Goal: Task Accomplishment & Management: Complete application form

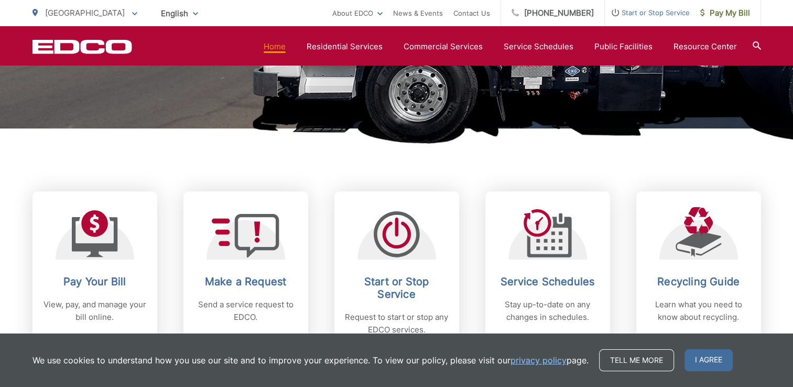
scroll to position [367, 0]
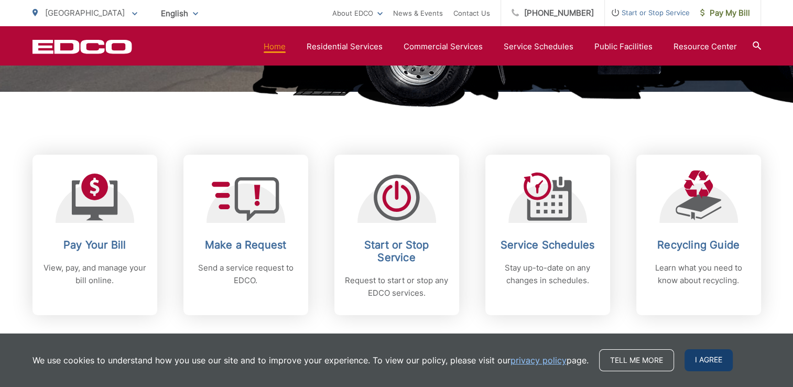
click at [703, 363] on span "I agree" at bounding box center [708, 360] width 48 height 22
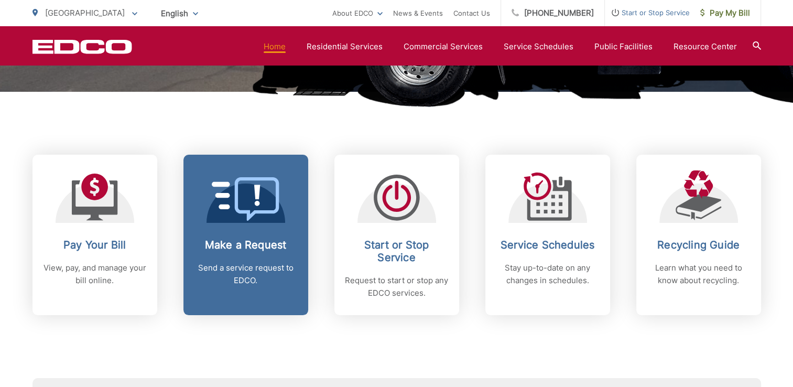
click at [228, 228] on link "Make a Request Send a service request to EDCO." at bounding box center [245, 235] width 125 height 160
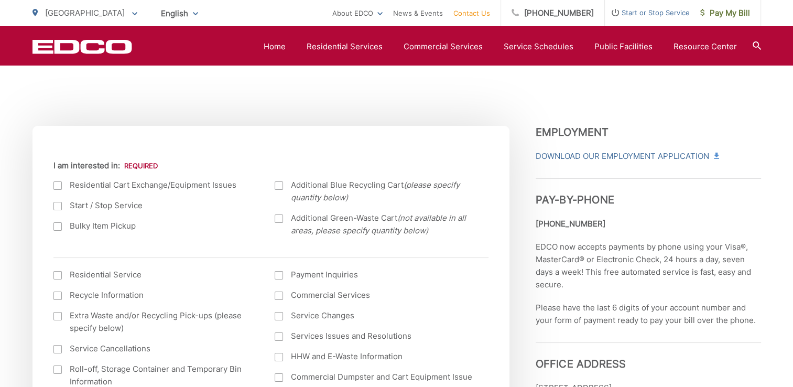
scroll to position [367, 0]
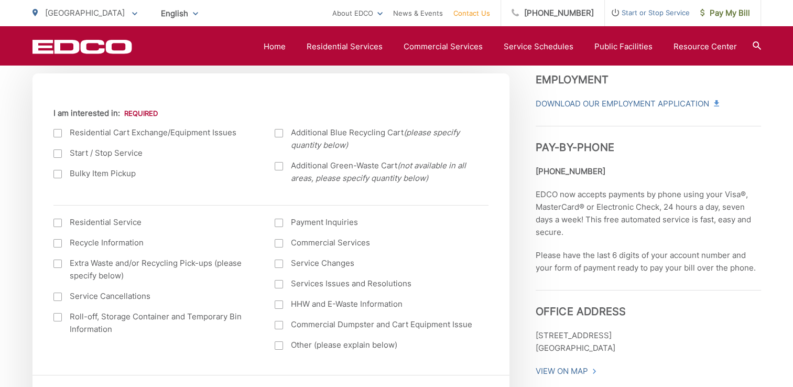
click at [58, 266] on div at bounding box center [57, 263] width 8 height 8
click at [0, 0] on input "Extra Waste and/or Recycling Pick-ups (please specify below)" at bounding box center [0, 0] width 0 height 0
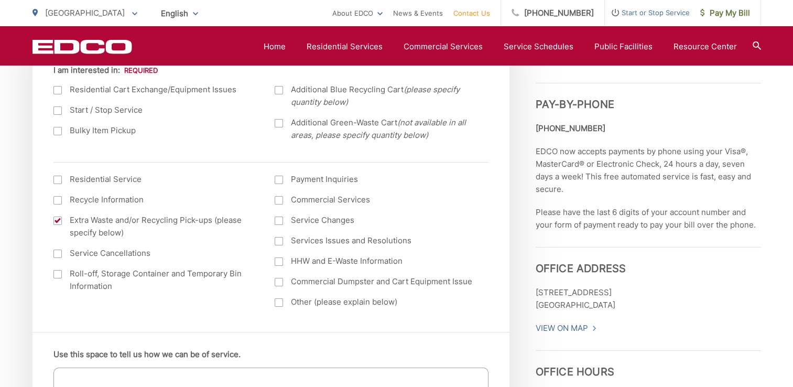
scroll to position [472, 0]
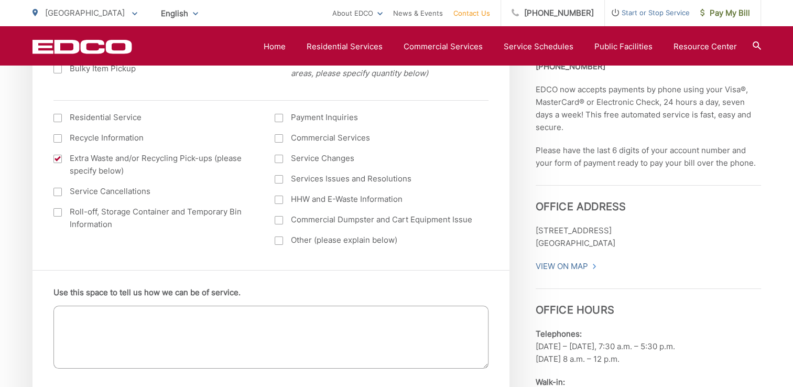
click at [106, 314] on textarea "Use this space to tell us how we can be of service." at bounding box center [270, 336] width 435 height 63
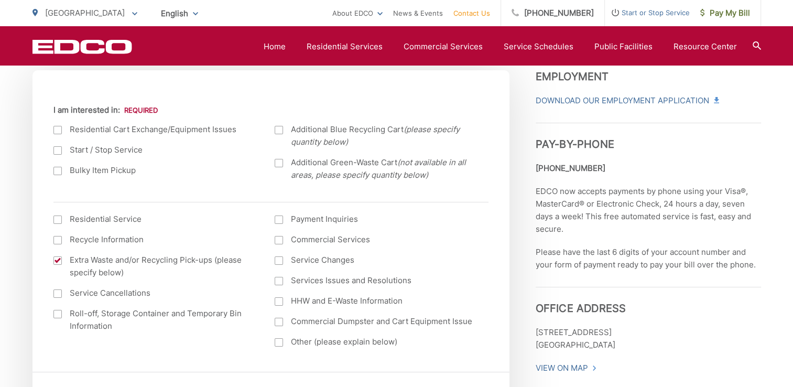
scroll to position [314, 0]
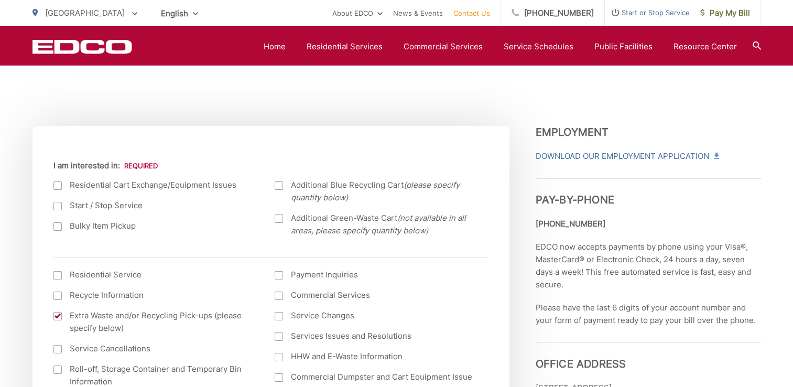
click at [61, 185] on div at bounding box center [57, 185] width 8 height 8
click at [0, 0] on input "I am interested in:" at bounding box center [0, 0] width 0 height 0
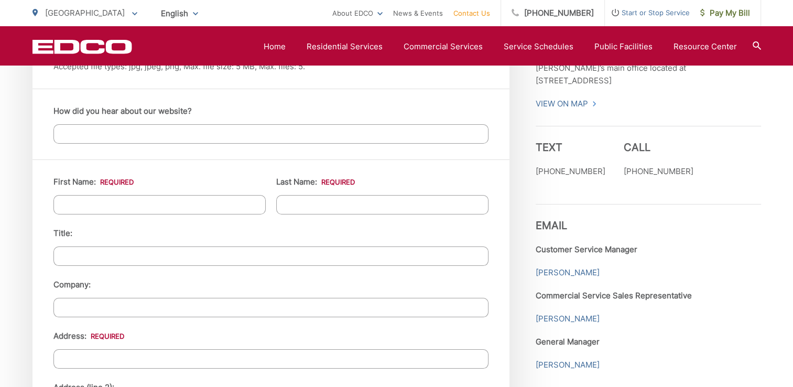
scroll to position [943, 0]
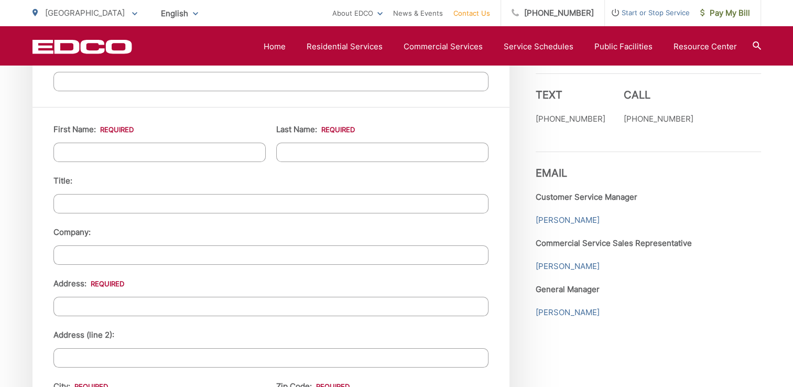
click at [143, 154] on input "First Name: *" at bounding box center [159, 151] width 212 height 19
type input "[PERSON_NAME]"
type input "9148 CAMPINA DR APT A"
type input "LA MESA"
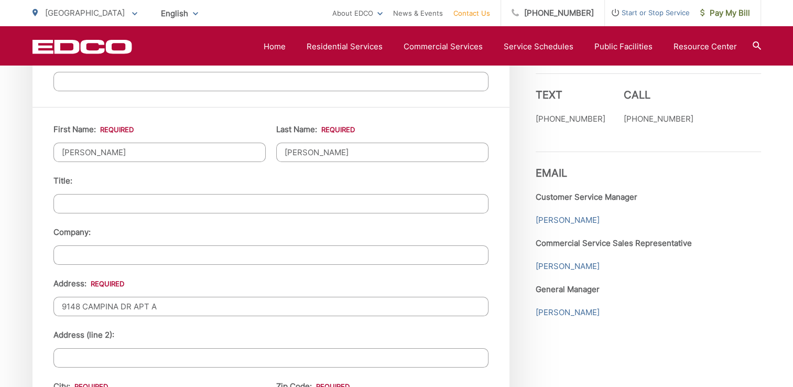
type input "91942"
type input "6193131641"
type input "[EMAIL_ADDRESS][DOMAIN_NAME]"
type input "[PHONE_NUMBER]"
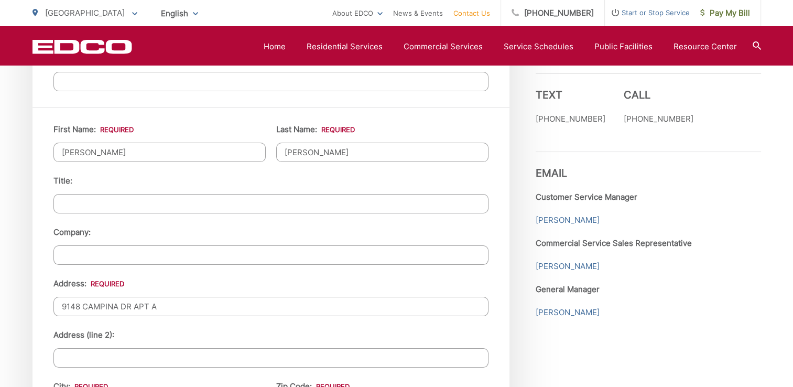
drag, startPoint x: 176, startPoint y: 310, endPoint x: 20, endPoint y: 310, distance: 156.1
click at [20, 310] on div "EDCO keeps your response strictly confidential. We do not provide it to any out…" at bounding box center [396, 74] width 793 height 1614
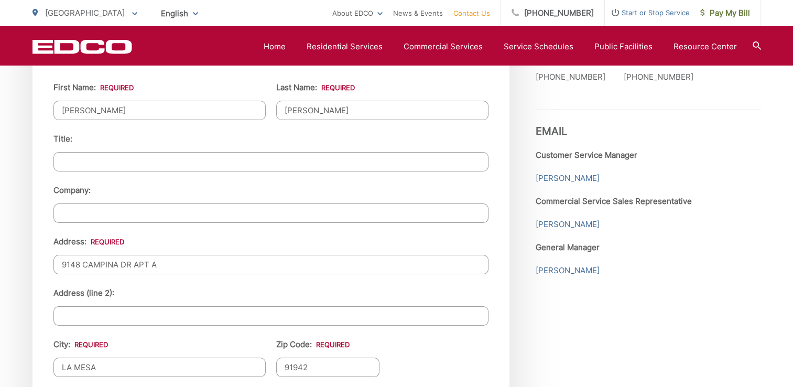
scroll to position [1048, 0]
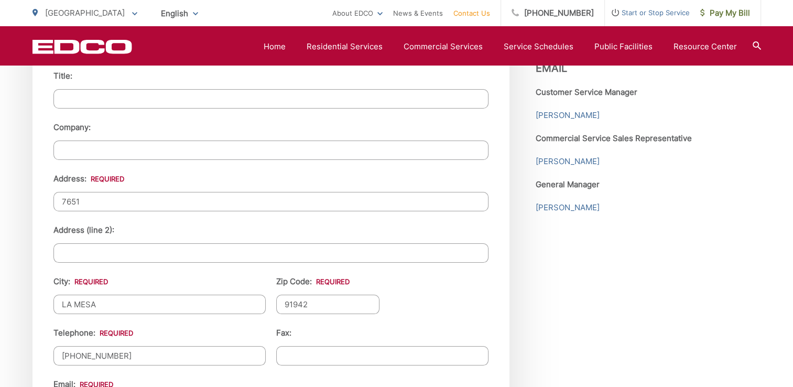
type input "[STREET_ADDRESS]"
type input "unit #104"
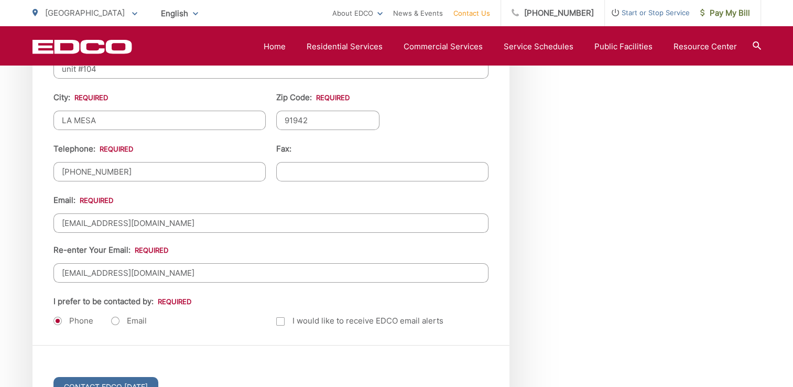
scroll to position [1257, 0]
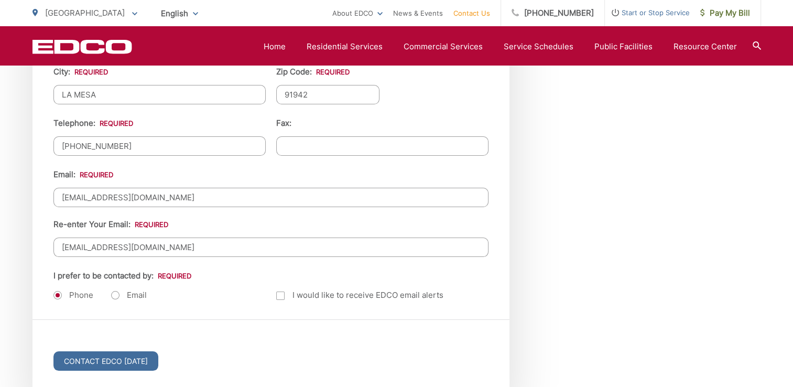
click at [114, 293] on label "Email" at bounding box center [129, 295] width 36 height 10
radio input "true"
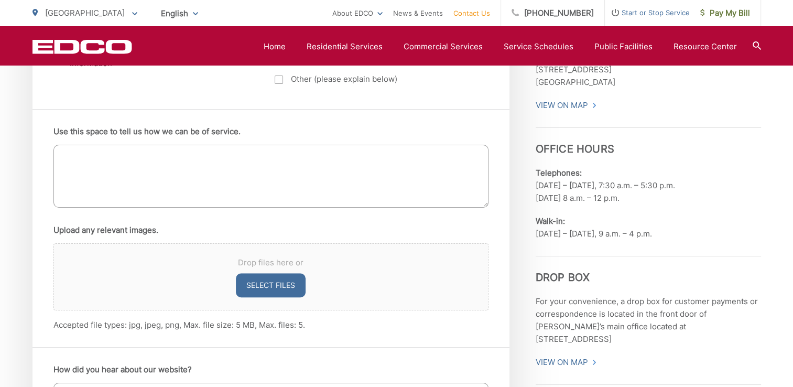
scroll to position [629, 0]
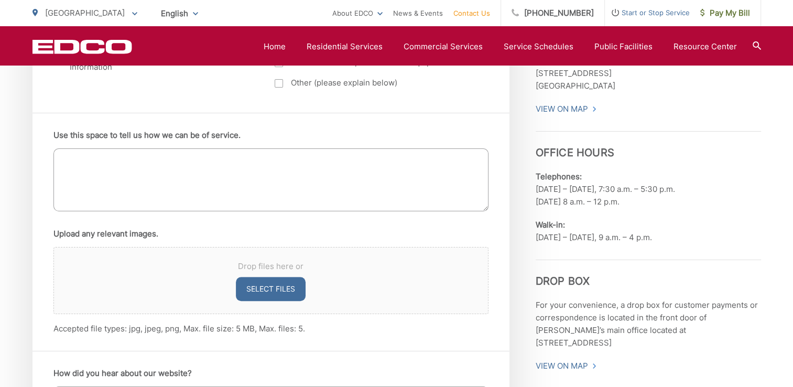
click at [189, 162] on textarea "Use this space to tell us how we can be of service." at bounding box center [270, 179] width 435 height 63
drag, startPoint x: 149, startPoint y: 161, endPoint x: 128, endPoint y: 165, distance: 20.8
click at [128, 164] on textarea "please pick up an extra green composting/food waste bin. I have two" at bounding box center [270, 179] width 435 height 63
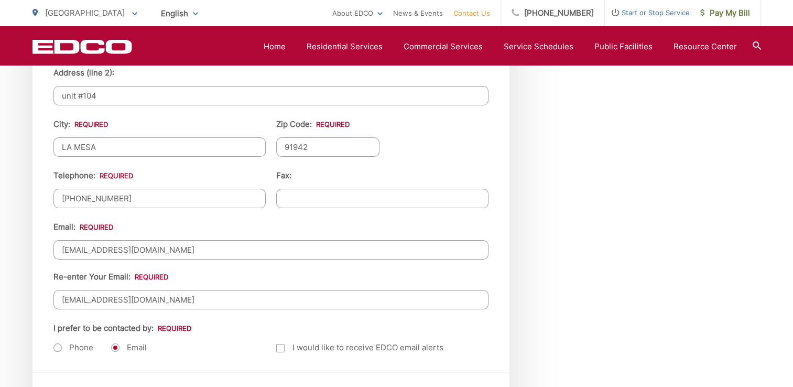
scroll to position [1362, 0]
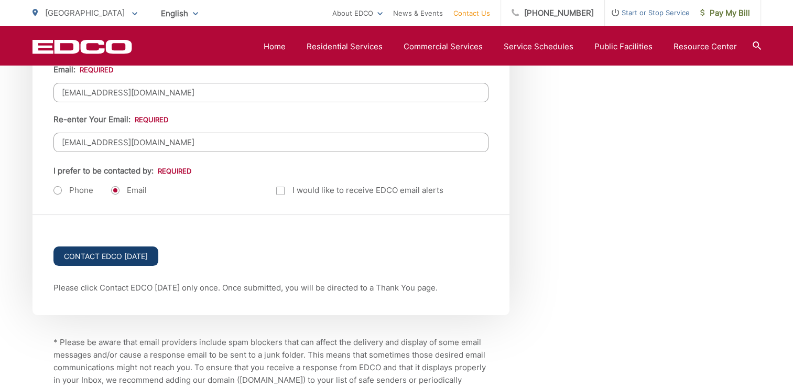
type textarea "please pick up two green composting/food waste bin. I have two and don't need e…"
click at [115, 248] on input "Contact EDCO [DATE]" at bounding box center [105, 255] width 105 height 19
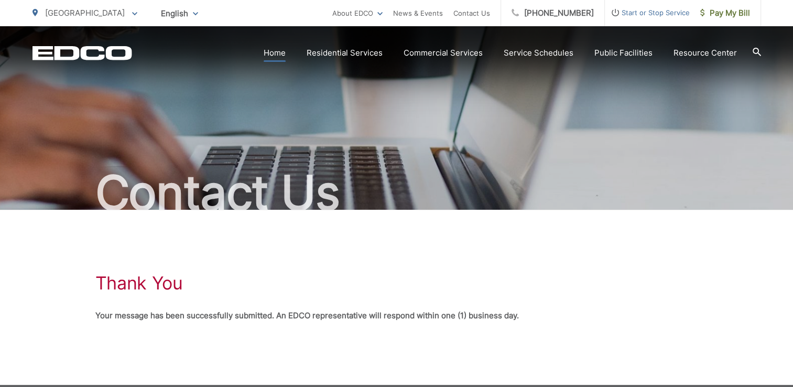
click at [282, 57] on link "Home" at bounding box center [275, 53] width 22 height 13
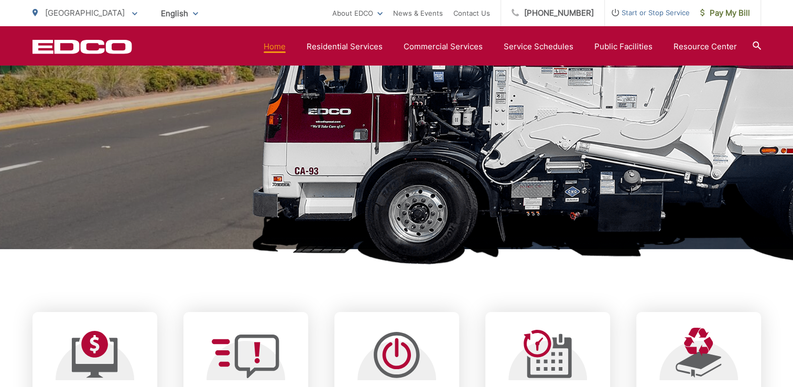
scroll to position [472, 0]
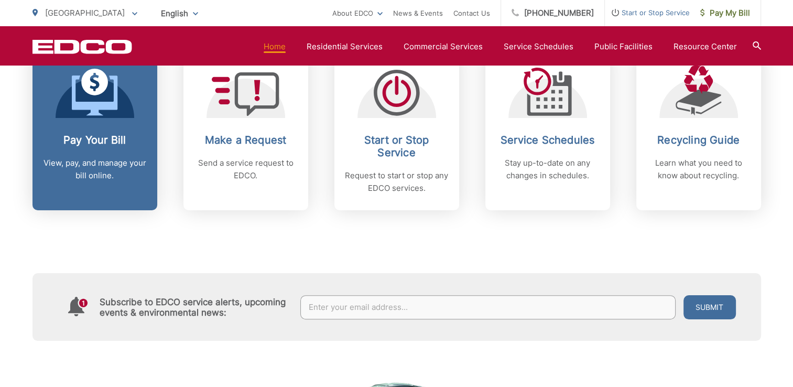
click at [63, 129] on link "Pay Your Bill View, pay, and manage your bill online." at bounding box center [94, 130] width 125 height 160
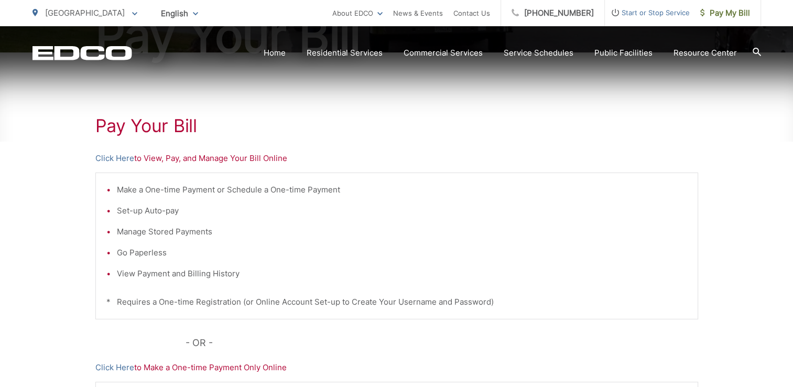
scroll to position [210, 0]
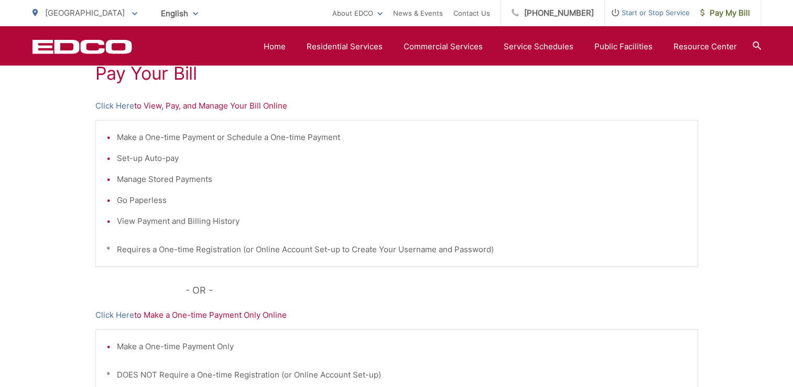
click at [228, 105] on p "Click Here to View, Pay, and Manage Your Bill Online" at bounding box center [396, 106] width 602 height 13
click at [118, 104] on link "Click Here" at bounding box center [114, 106] width 39 height 13
